Goal: Navigation & Orientation: Find specific page/section

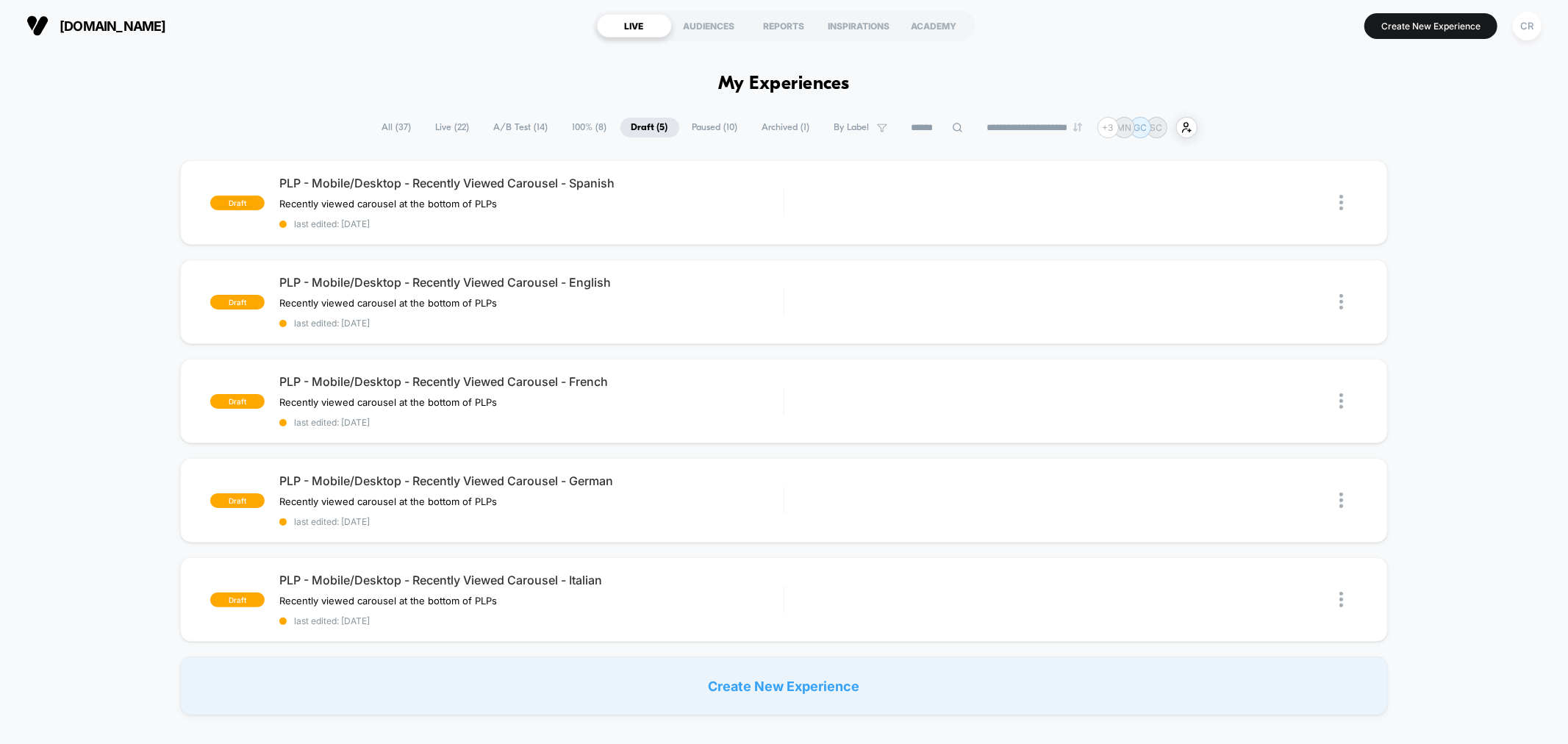
click at [508, 130] on span "A/B Test ( 14 )" at bounding box center [522, 127] width 77 height 20
